Goal: Task Accomplishment & Management: Use online tool/utility

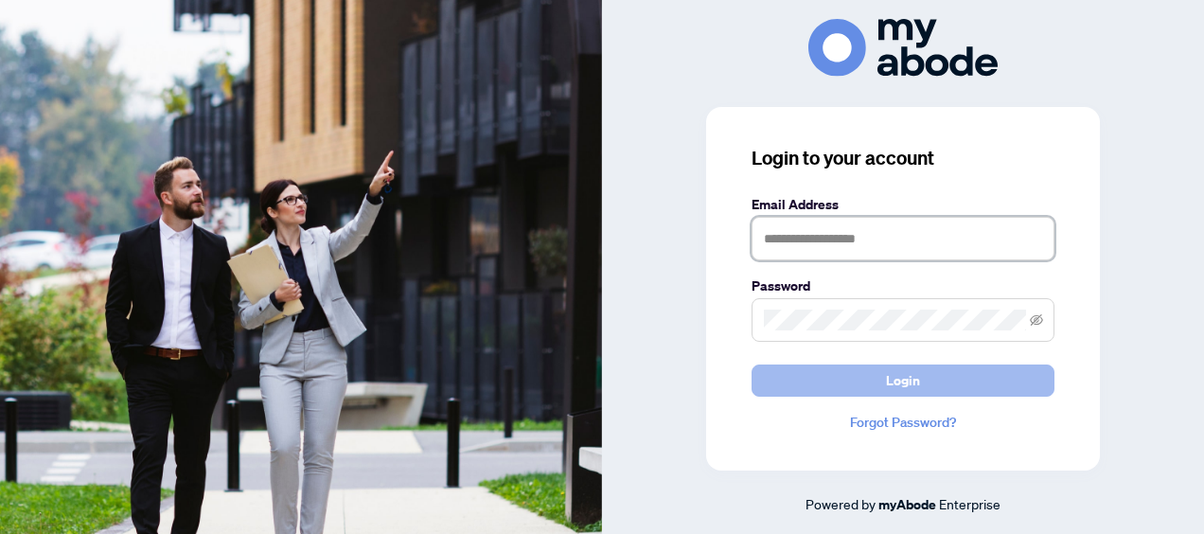
type input "**********"
click at [920, 379] on button "Login" at bounding box center [902, 380] width 303 height 32
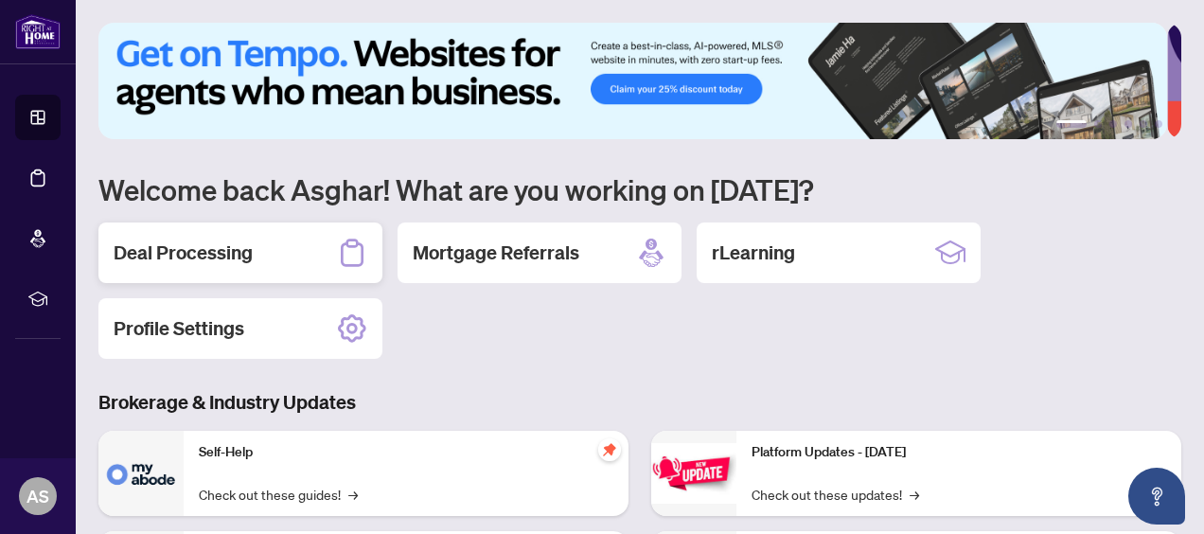
click at [244, 246] on h2 "Deal Processing" at bounding box center [183, 252] width 139 height 26
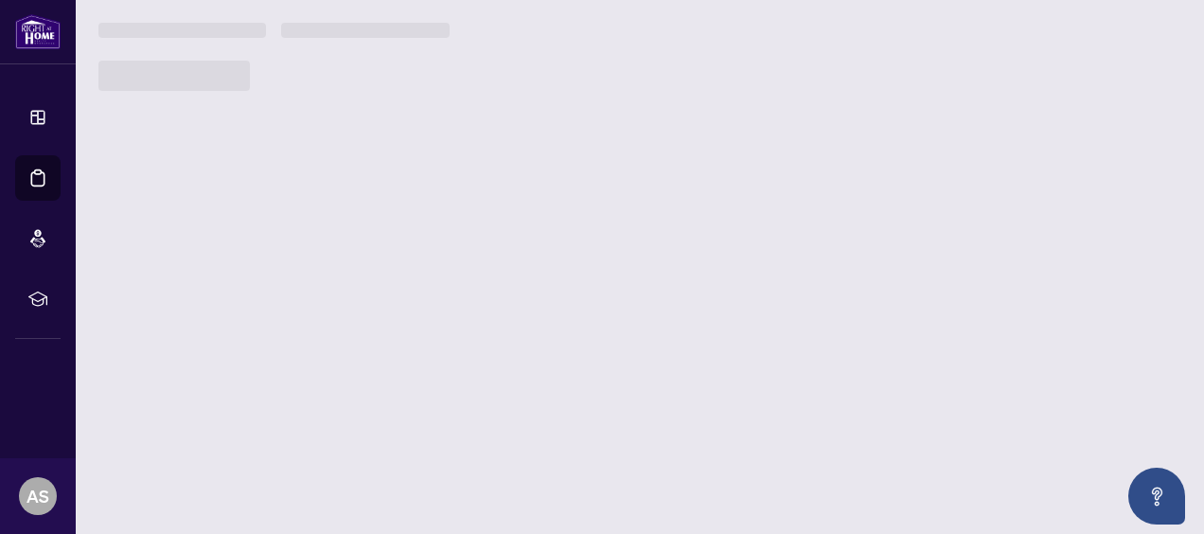
click at [244, 246] on main "1 2 3 4 5 6 Welcome back Asghar! What are you working on today? Deal Processing…" at bounding box center [640, 267] width 1128 height 534
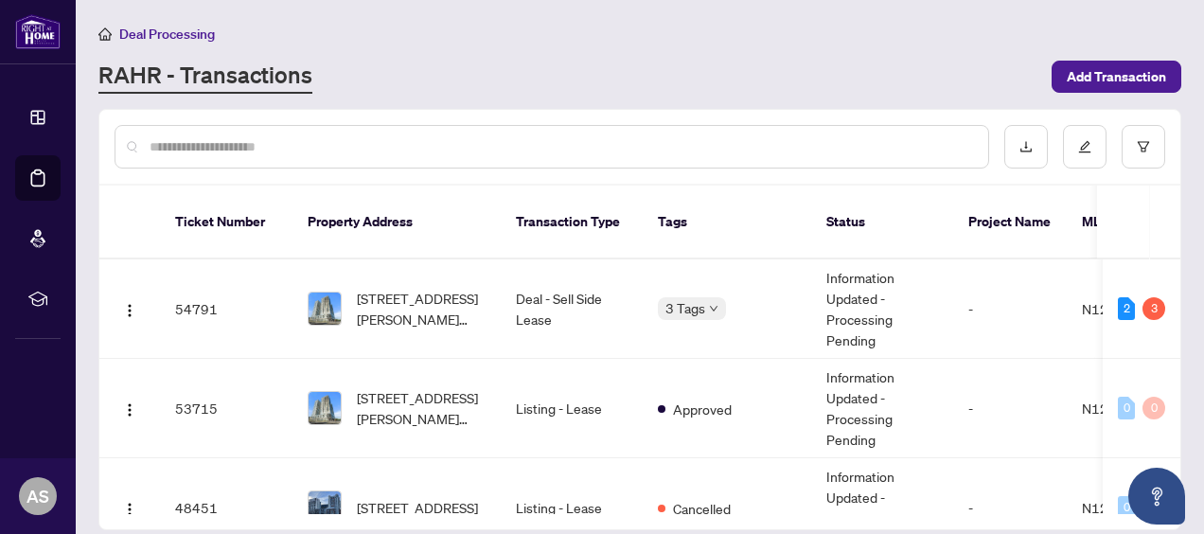
click at [873, 32] on div "Deal Processing" at bounding box center [639, 34] width 1083 height 22
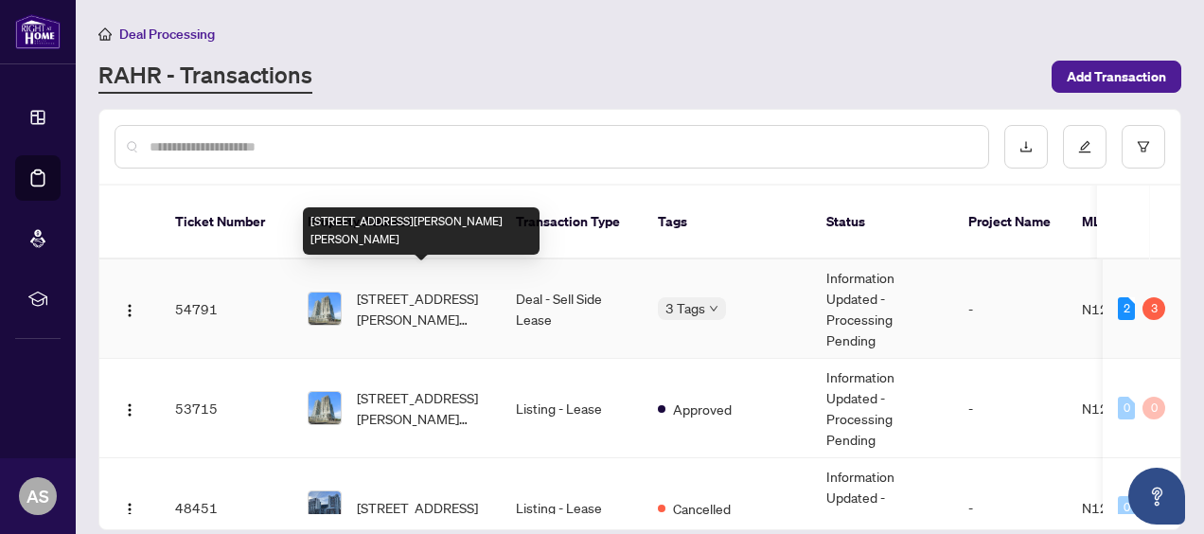
click at [423, 288] on span "2319-10 Abeja St, Vaughan, Ontario L4K 0R9, Canada" at bounding box center [421, 309] width 129 height 42
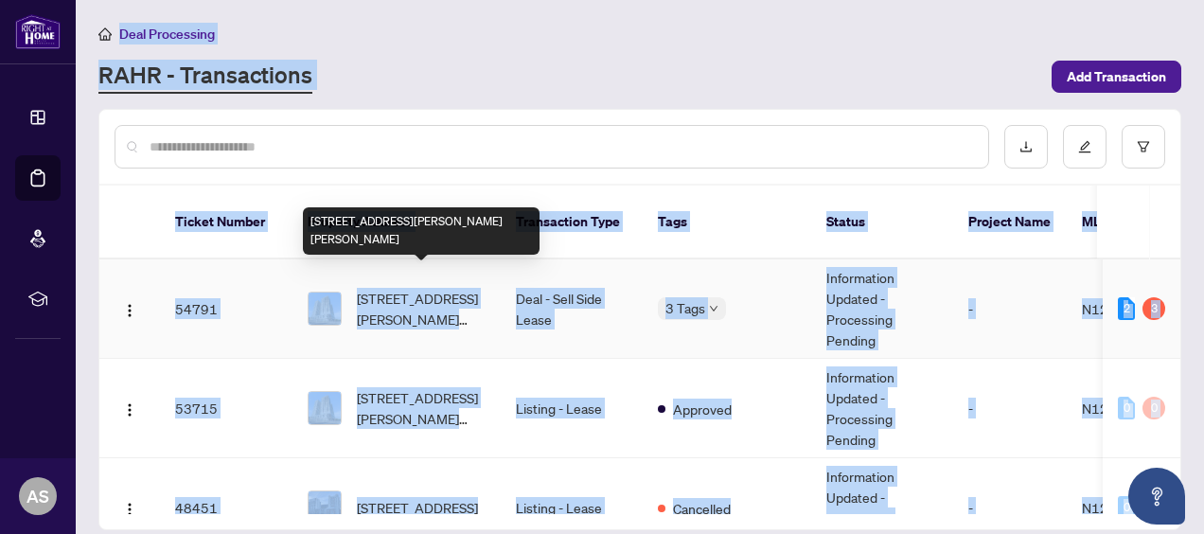
click at [423, 288] on main "Deal Processing RAHR - Transactions Add Transaction Ticket Number Property Addr…" at bounding box center [640, 267] width 1128 height 534
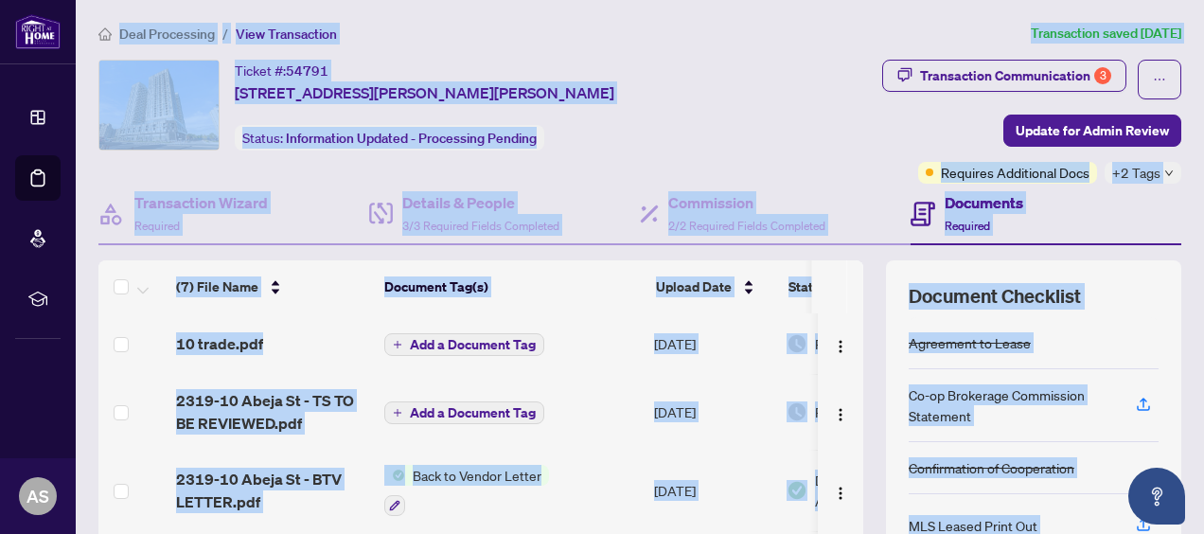
click at [707, 106] on div "Ticket #: 54791 2319-10 Abeja St, Vaughan, Ontario L4K 0R9, Canada Status: Info…" at bounding box center [421, 105] width 646 height 91
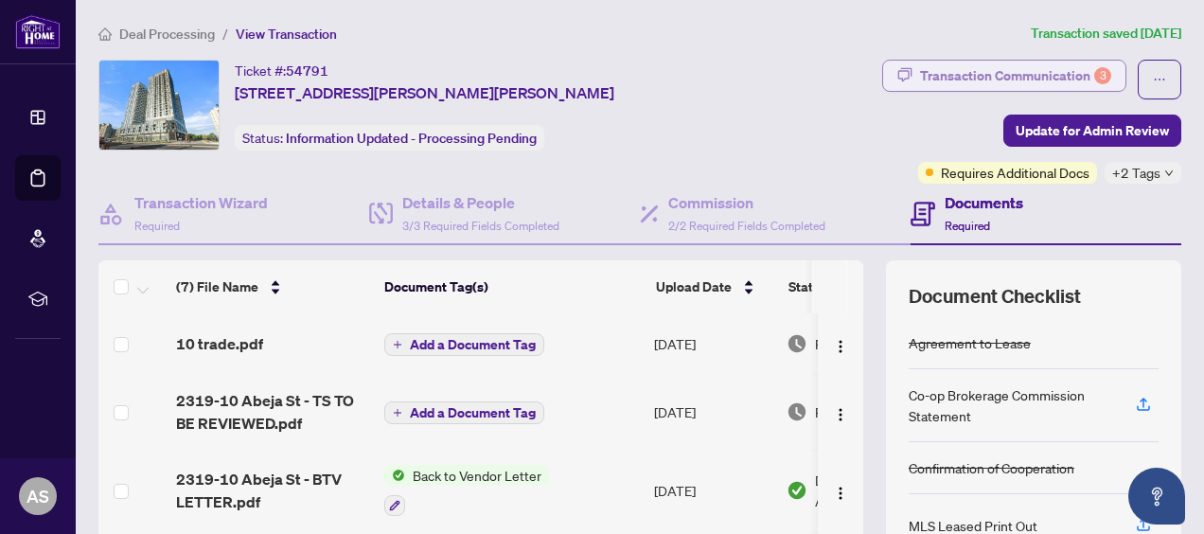
click at [1003, 66] on div "Transaction Communication 3" at bounding box center [1015, 76] width 191 height 30
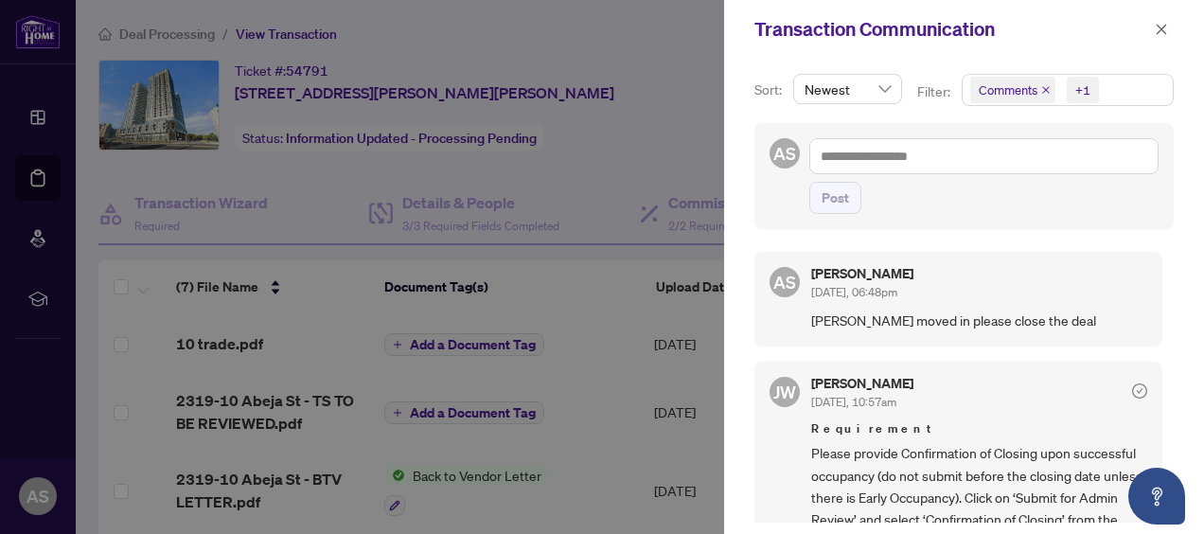
click at [1054, 276] on div "Asghar Sadeghi Janbhan Oct/01/2025, 06:48pm" at bounding box center [979, 284] width 336 height 35
click at [666, 79] on div at bounding box center [602, 267] width 1204 height 534
click at [1162, 30] on icon "close" at bounding box center [1161, 29] width 10 height 10
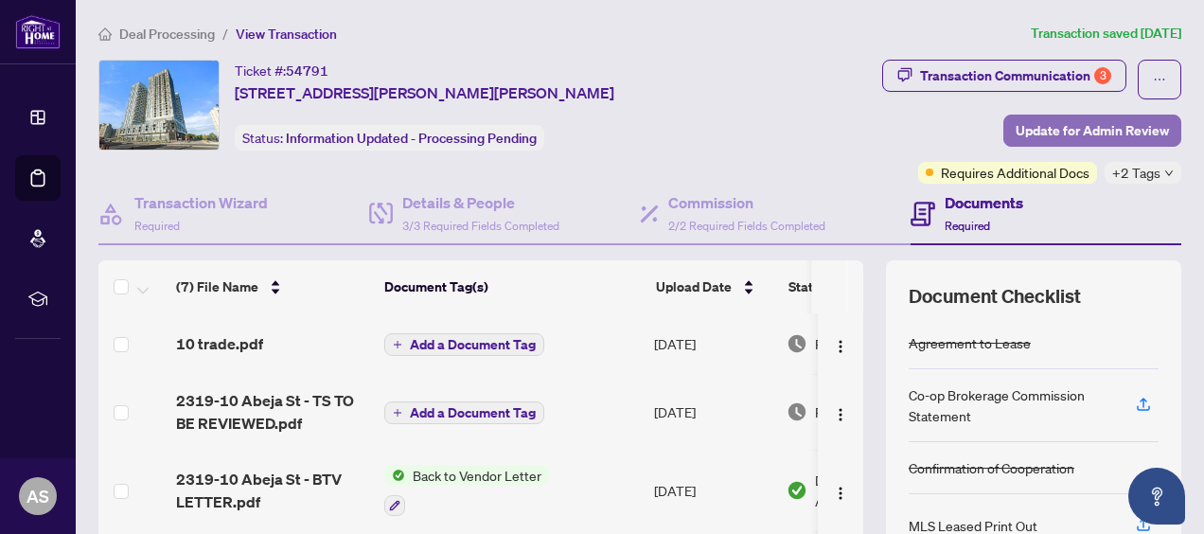
click at [1061, 126] on span "Update for Admin Review" at bounding box center [1091, 130] width 153 height 30
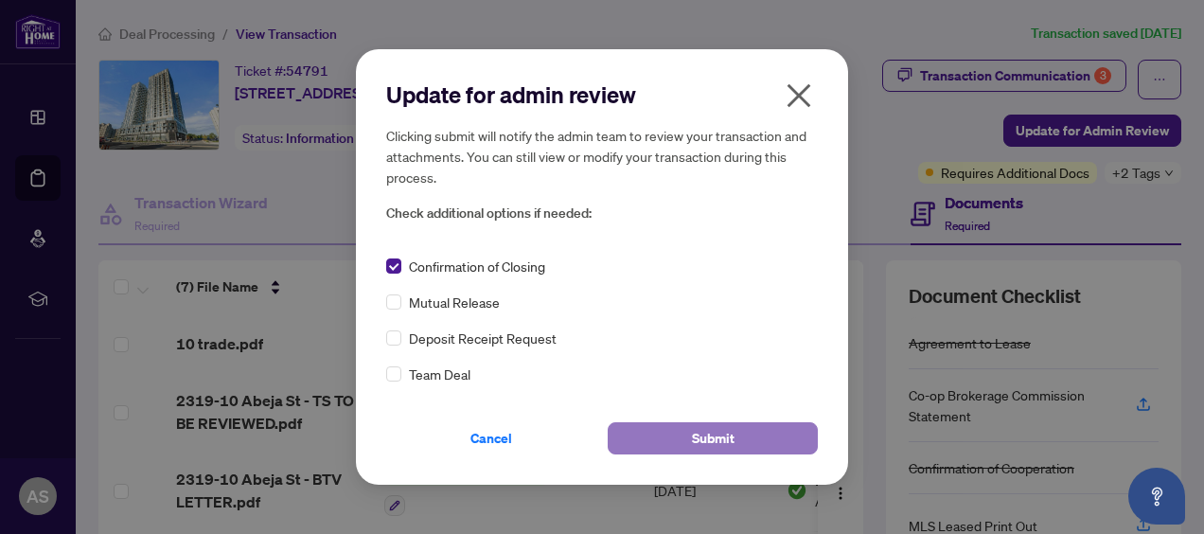
click at [719, 433] on span "Submit" at bounding box center [713, 438] width 43 height 30
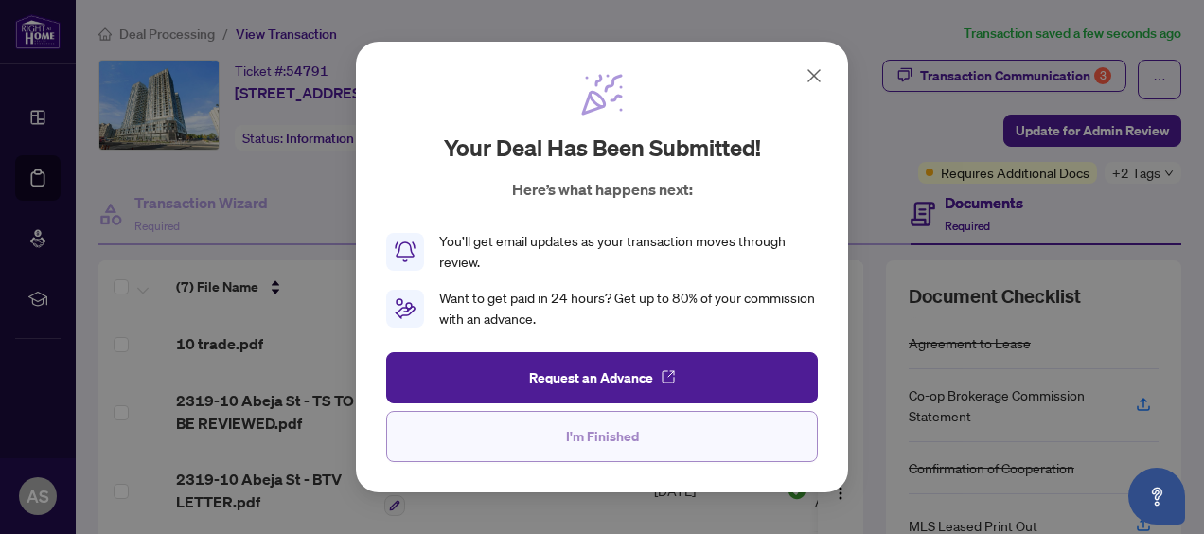
click at [594, 437] on span "I'm Finished" at bounding box center [602, 436] width 73 height 30
